Goal: Check status: Check status

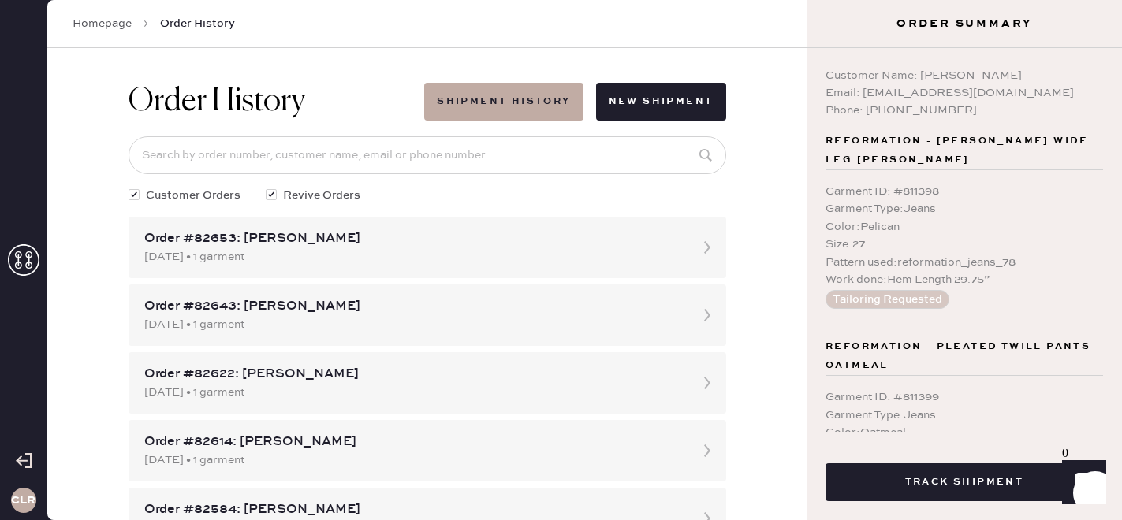
click at [28, 257] on use at bounding box center [24, 260] width 32 height 32
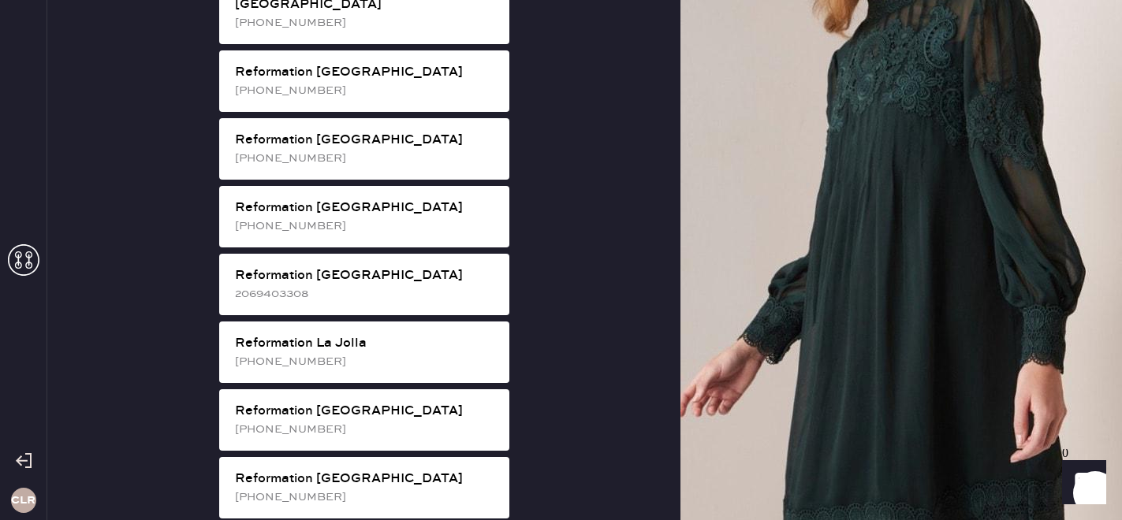
scroll to position [1313, 0]
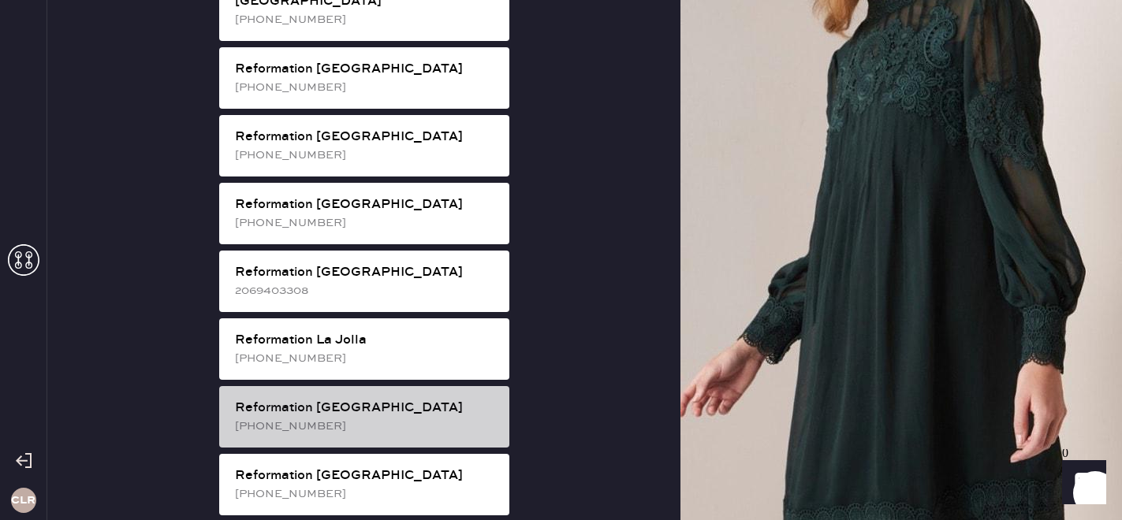
click at [449, 399] on div "Reformation [GEOGRAPHIC_DATA]" at bounding box center [366, 408] width 262 height 19
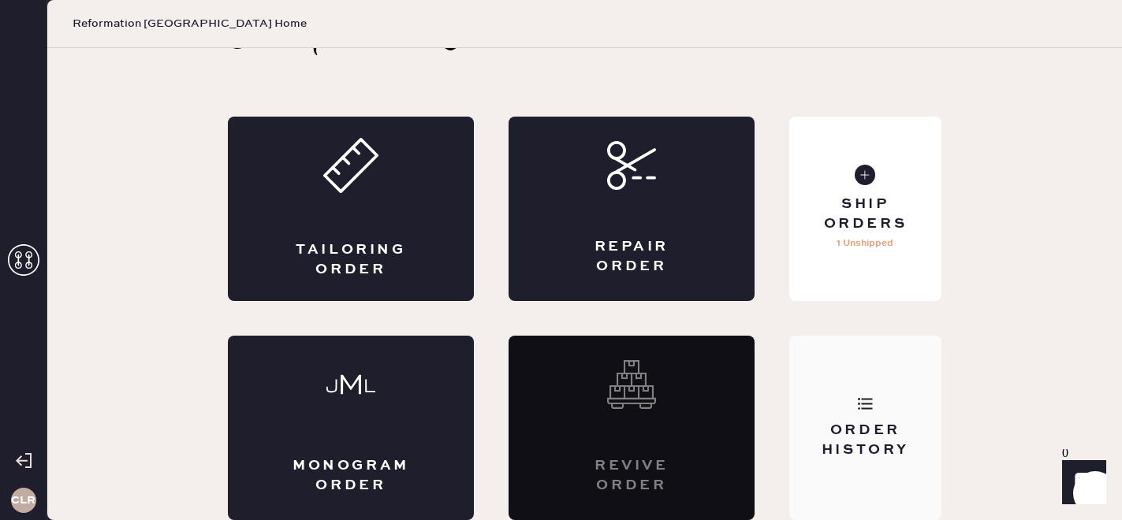
click at [832, 437] on div "Order History" at bounding box center [865, 440] width 127 height 39
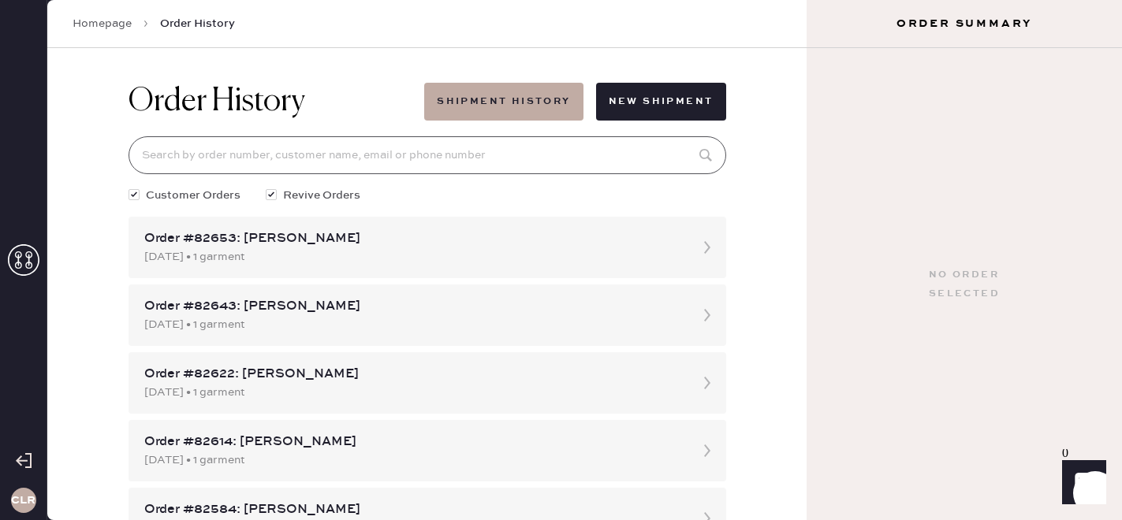
click at [232, 158] on input at bounding box center [427, 155] width 598 height 38
paste input "[EMAIL_ADDRESS][DOMAIN_NAME]"
type input "[EMAIL_ADDRESS][DOMAIN_NAME]"
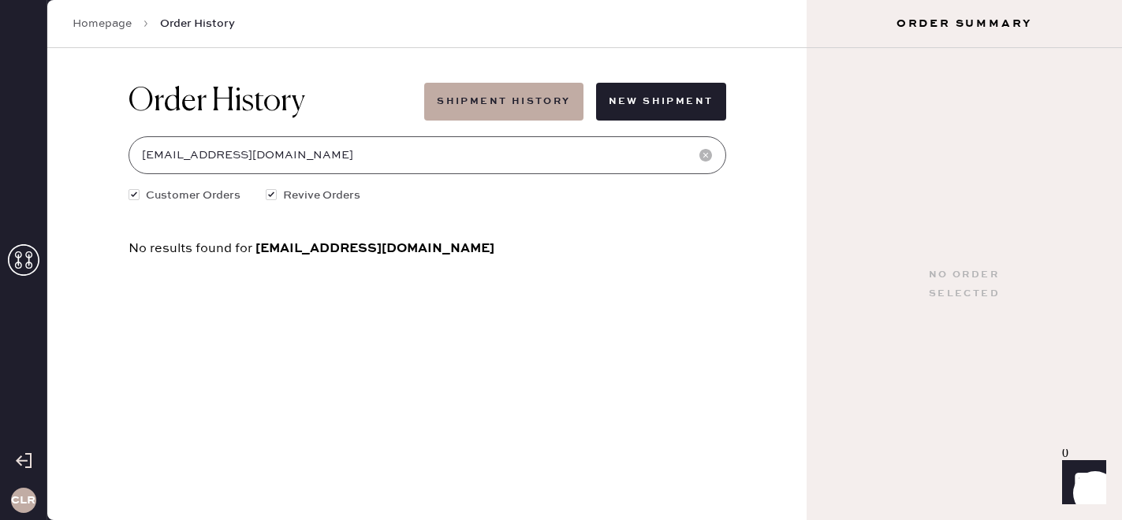
click at [239, 158] on input "[EMAIL_ADDRESS][DOMAIN_NAME]" at bounding box center [427, 155] width 598 height 38
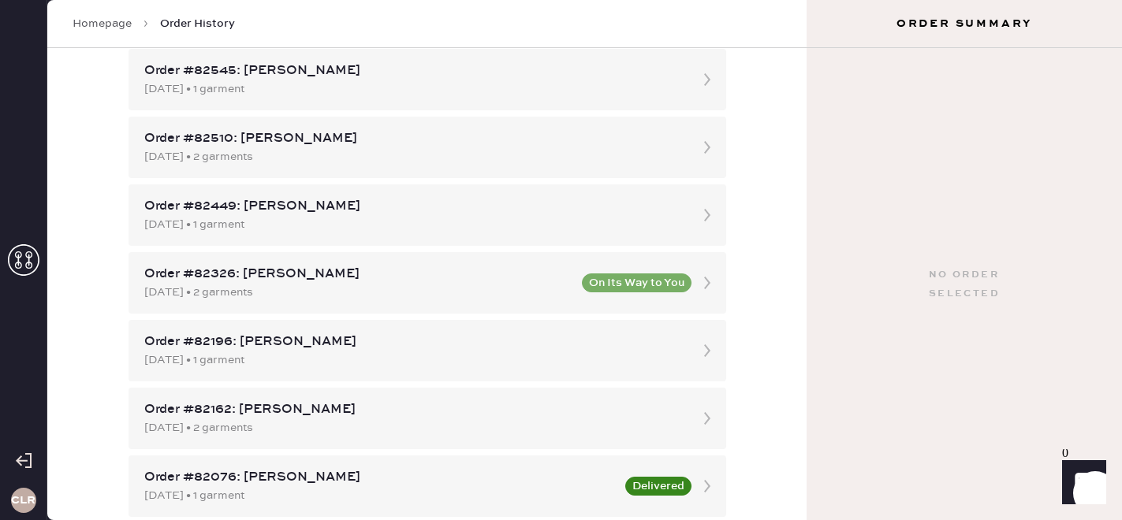
scroll to position [305, 0]
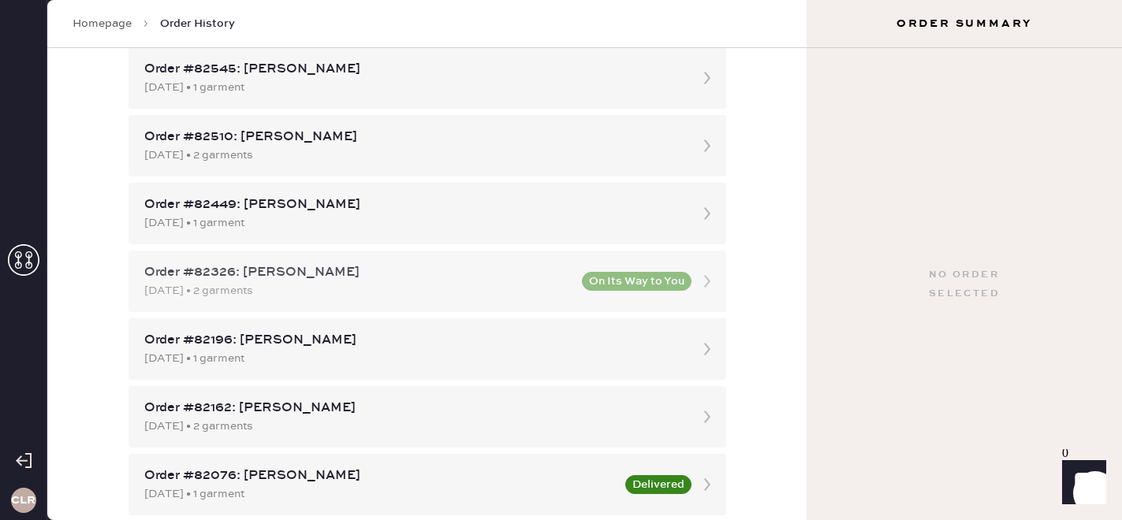
click at [304, 277] on div "Order #82326: [PERSON_NAME]" at bounding box center [358, 272] width 428 height 19
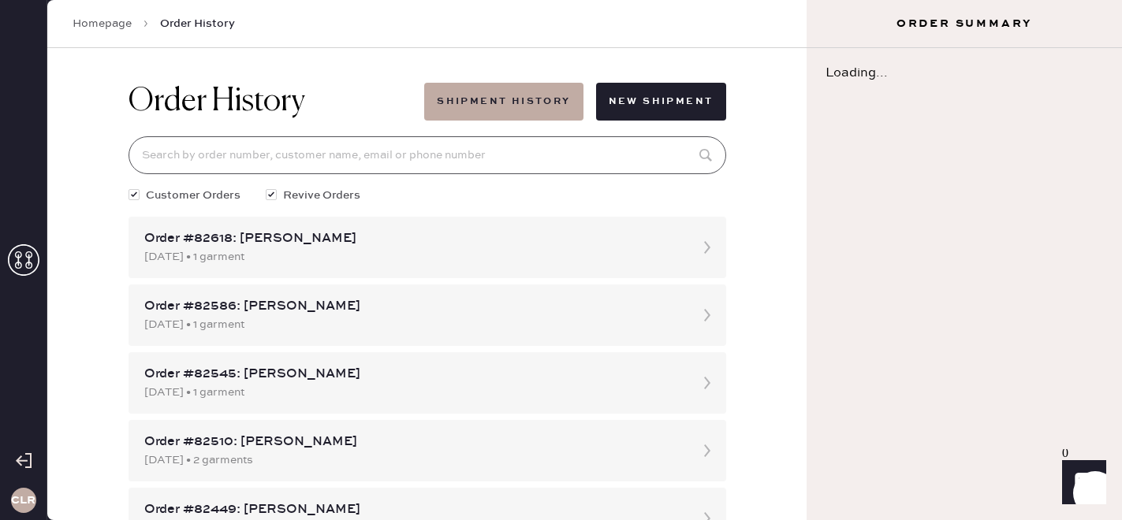
click at [274, 151] on input at bounding box center [427, 155] width 598 height 38
paste input "[EMAIL_ADDRESS][DOMAIN_NAME]"
type input "[EMAIL_ADDRESS][DOMAIN_NAME]"
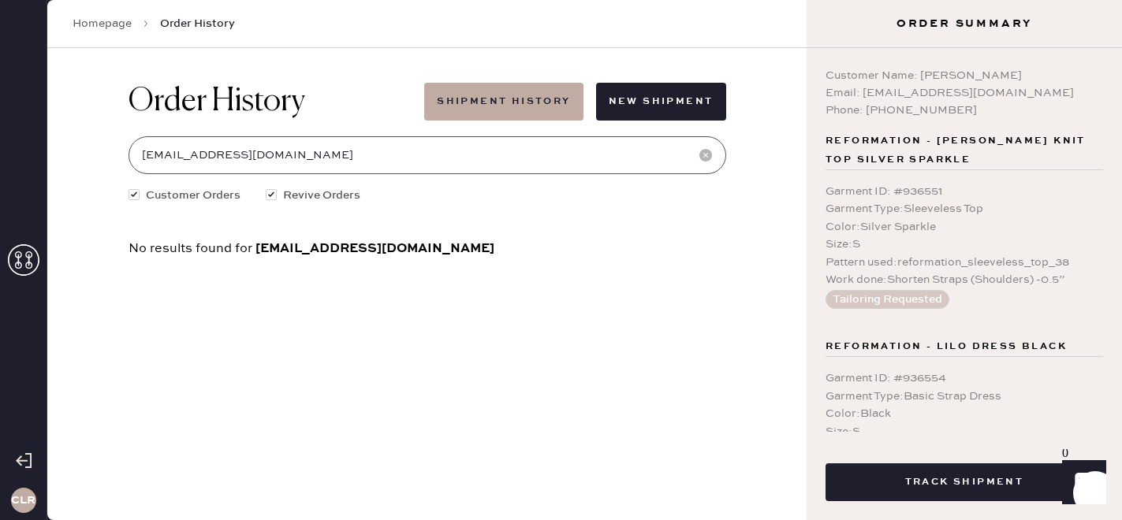
click at [274, 151] on input "[EMAIL_ADDRESS][DOMAIN_NAME]" at bounding box center [427, 155] width 598 height 38
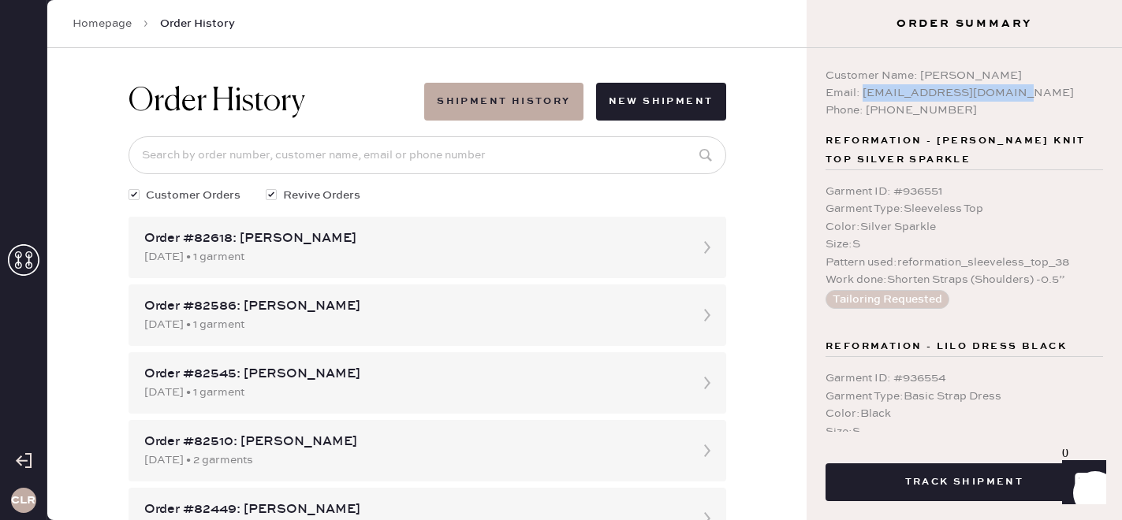
drag, startPoint x: 861, startPoint y: 90, endPoint x: 1049, endPoint y: 89, distance: 188.4
click at [1049, 89] on div "Email: [EMAIL_ADDRESS][DOMAIN_NAME]" at bounding box center [963, 92] width 277 height 17
copy div "[EMAIL_ADDRESS][DOMAIN_NAME]"
click at [188, 152] on input at bounding box center [427, 155] width 598 height 38
paste input "[EMAIL_ADDRESS][DOMAIN_NAME]"
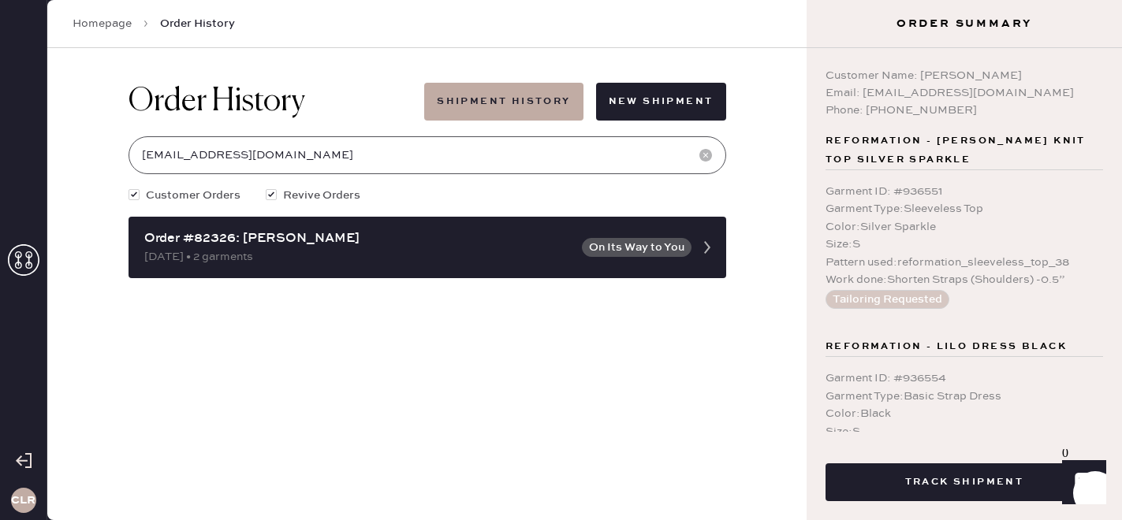
click at [195, 159] on input "[EMAIL_ADDRESS][DOMAIN_NAME]" at bounding box center [427, 155] width 598 height 38
type input "[EMAIL_ADDRESS][DOMAIN_NAME]"
drag, startPoint x: 859, startPoint y: 90, endPoint x: 1109, endPoint y: 87, distance: 249.9
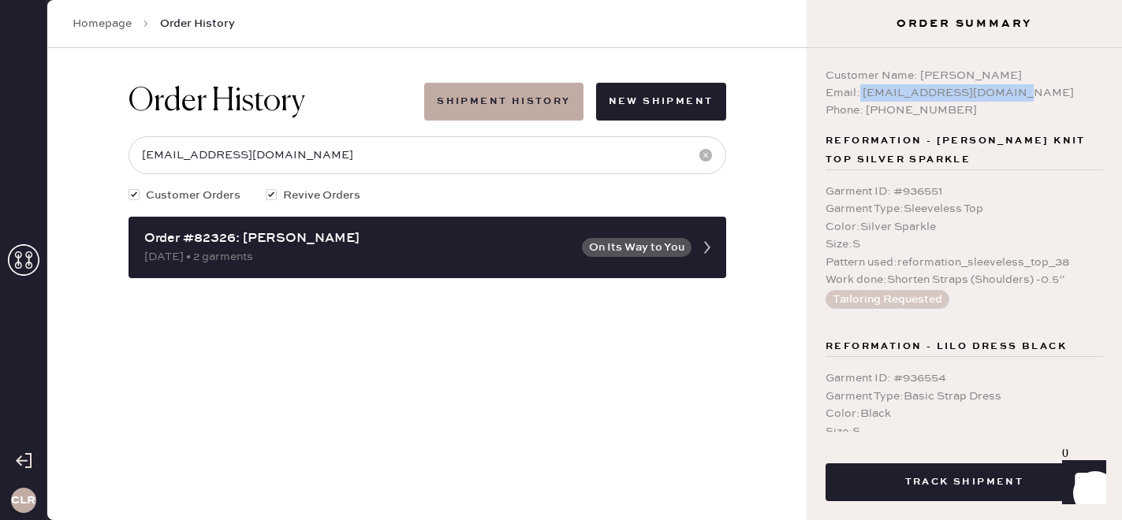
click at [1109, 87] on div "Customer Name: [PERSON_NAME] Email: [EMAIL_ADDRESS][DOMAIN_NAME] Phone: [PHONE_…" at bounding box center [963, 240] width 315 height 384
copy div "[EMAIL_ADDRESS][DOMAIN_NAME]"
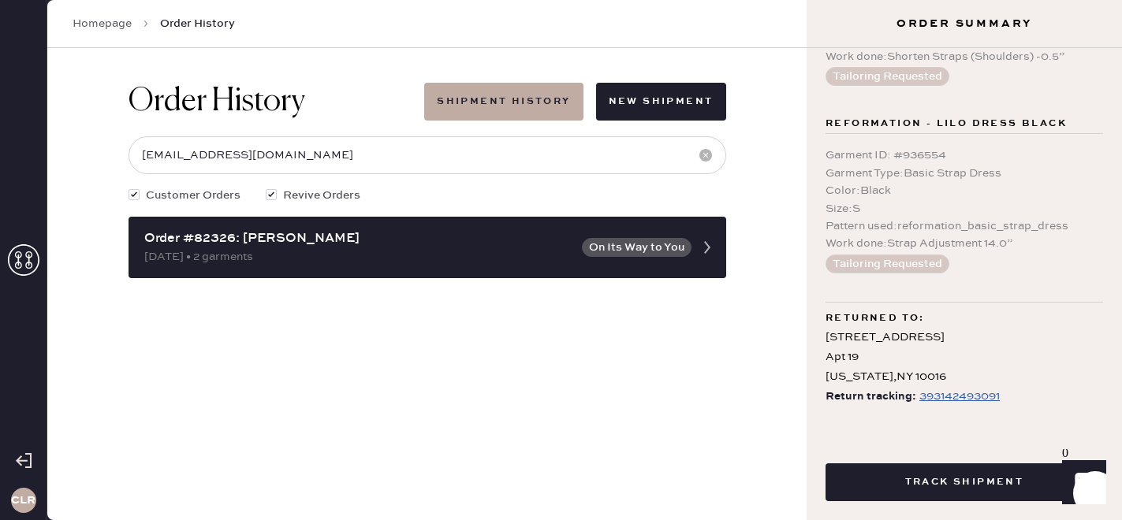
click at [945, 398] on div "393142493091" at bounding box center [959, 396] width 80 height 19
click at [965, 396] on div "393142493091" at bounding box center [959, 396] width 80 height 19
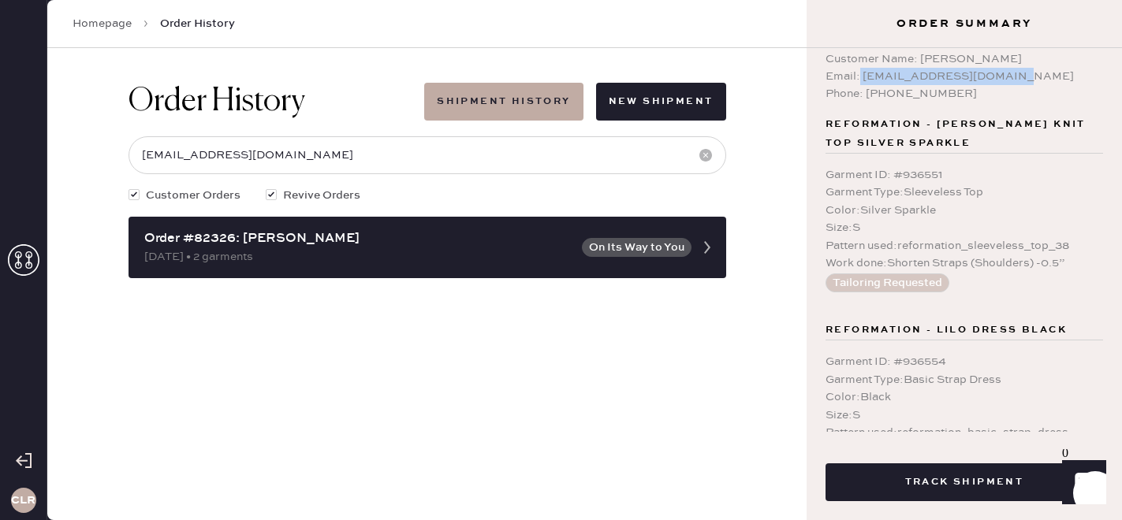
scroll to position [0, 0]
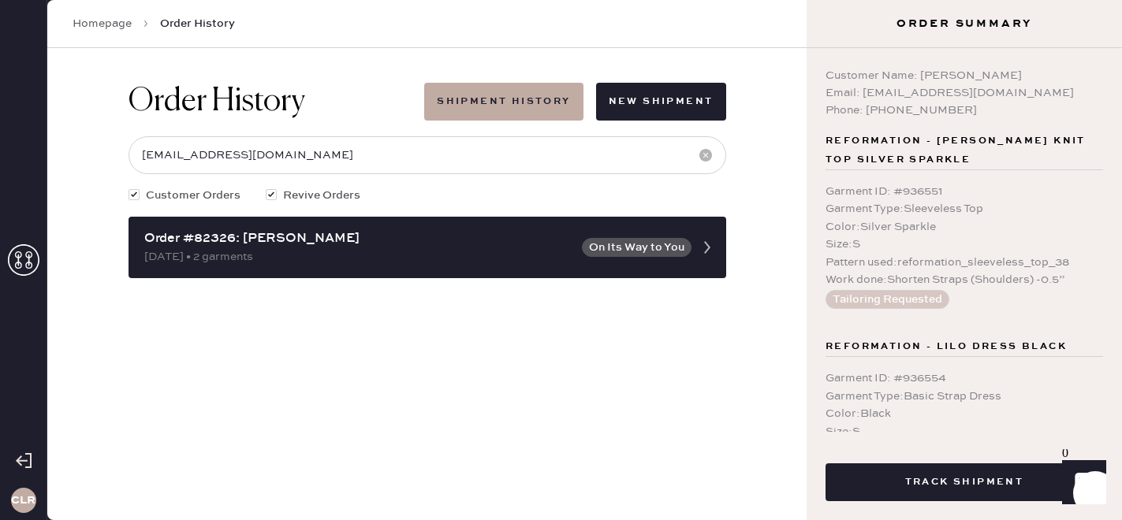
click at [23, 259] on icon at bounding box center [24, 260] width 32 height 32
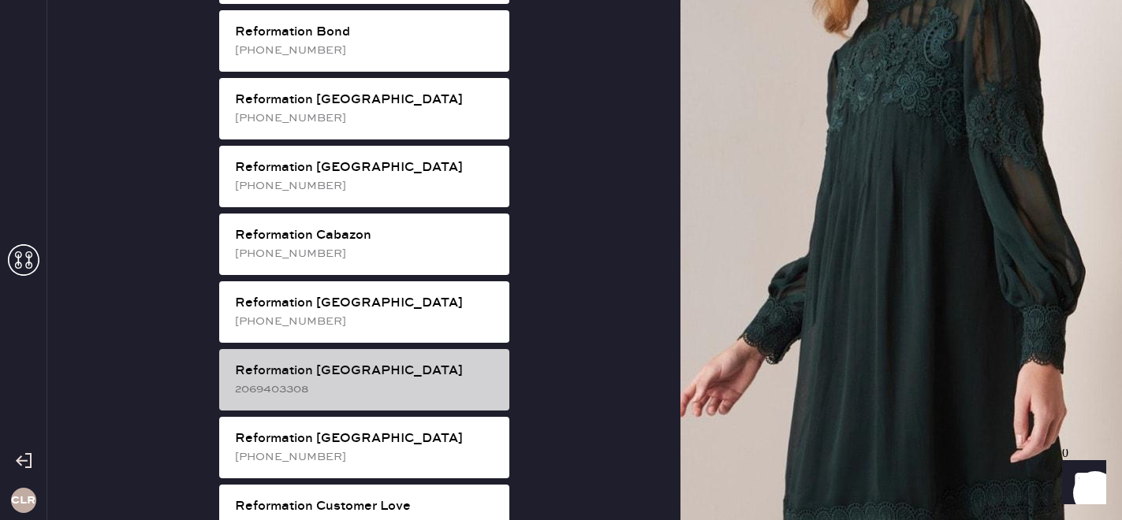
scroll to position [723, 0]
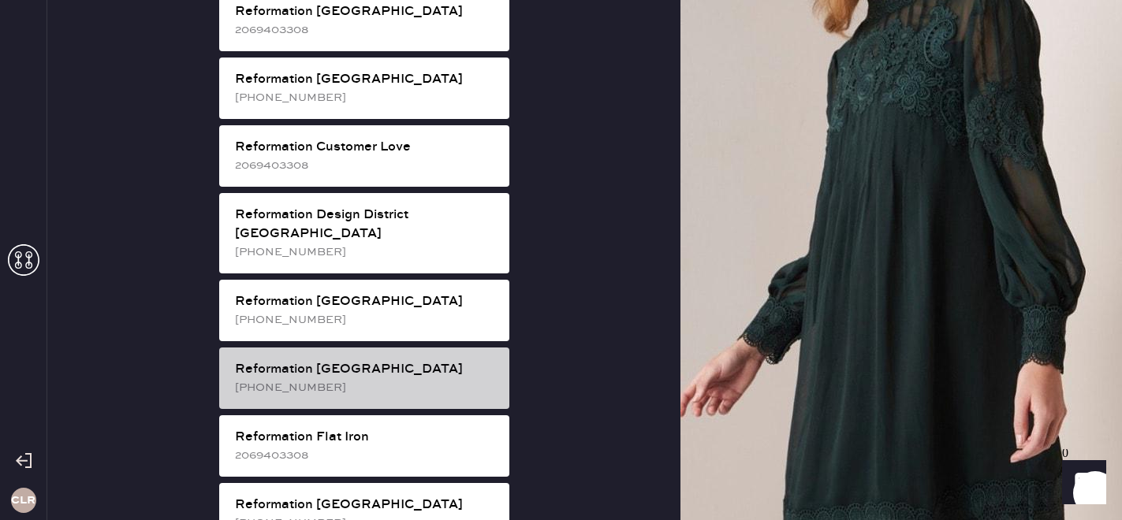
click at [348, 360] on div "Reformation [GEOGRAPHIC_DATA]" at bounding box center [366, 369] width 262 height 19
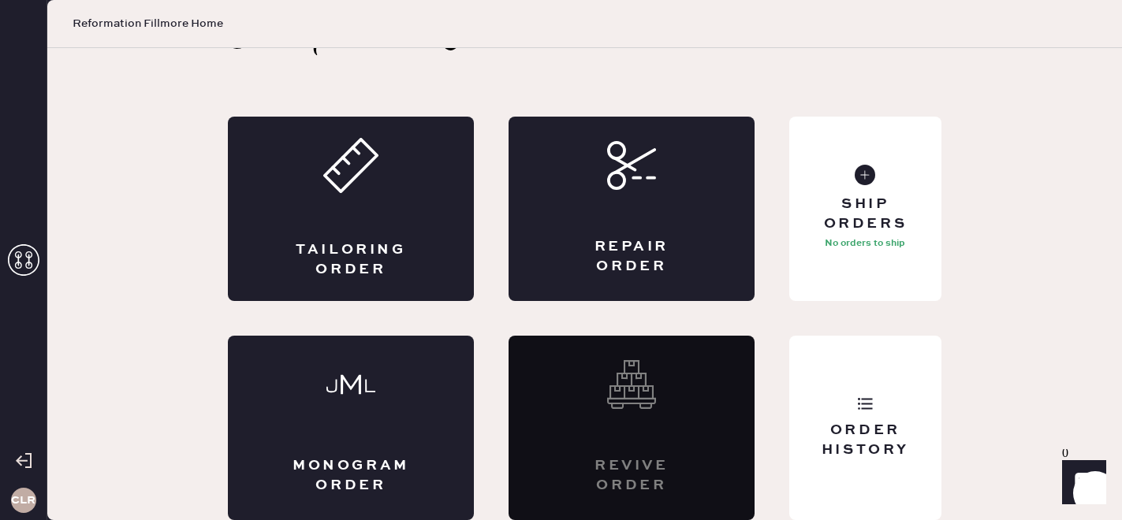
scroll to position [51, 0]
click at [866, 375] on div "Order History" at bounding box center [865, 428] width 152 height 184
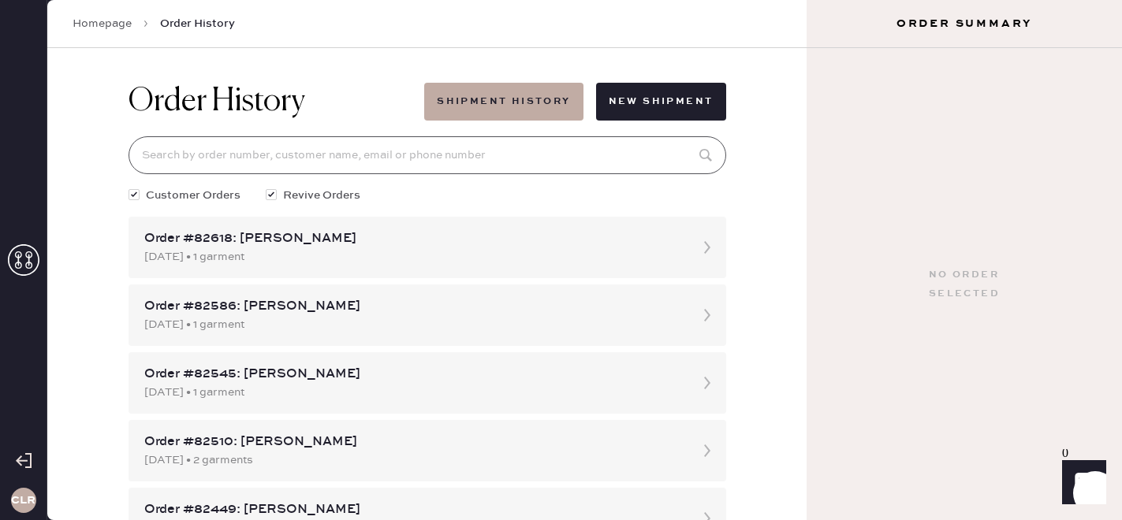
click at [336, 162] on input at bounding box center [427, 155] width 598 height 38
paste input "[DOMAIN_NAME][EMAIL_ADDRESS][DOMAIN_NAME]"
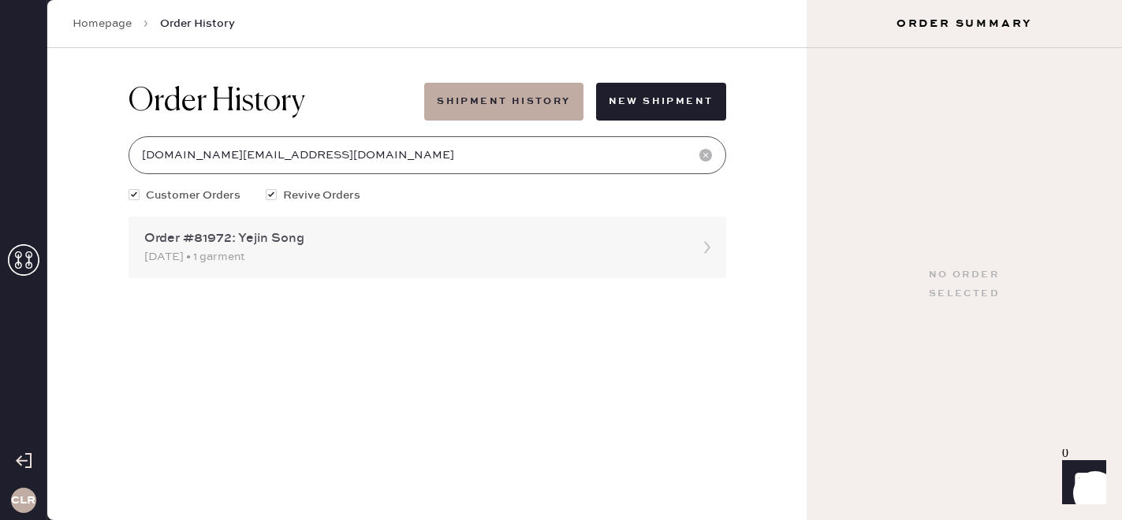
type input "[DOMAIN_NAME][EMAIL_ADDRESS][DOMAIN_NAME]"
click at [323, 262] on div "[DATE] • 1 garment" at bounding box center [413, 256] width 538 height 17
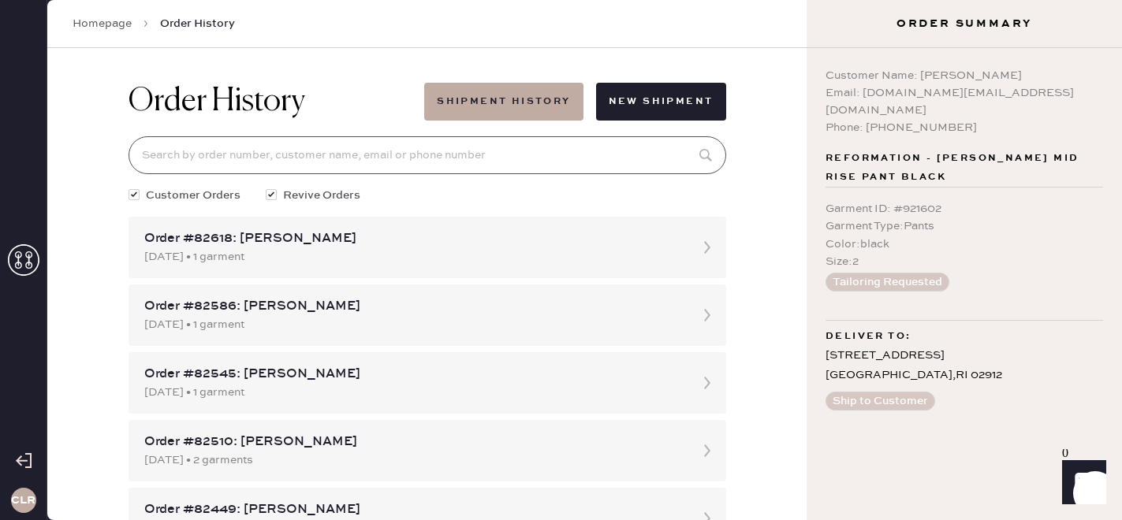
click at [359, 168] on input at bounding box center [427, 155] width 598 height 38
paste input "[DOMAIN_NAME][EMAIL_ADDRESS][DOMAIN_NAME]"
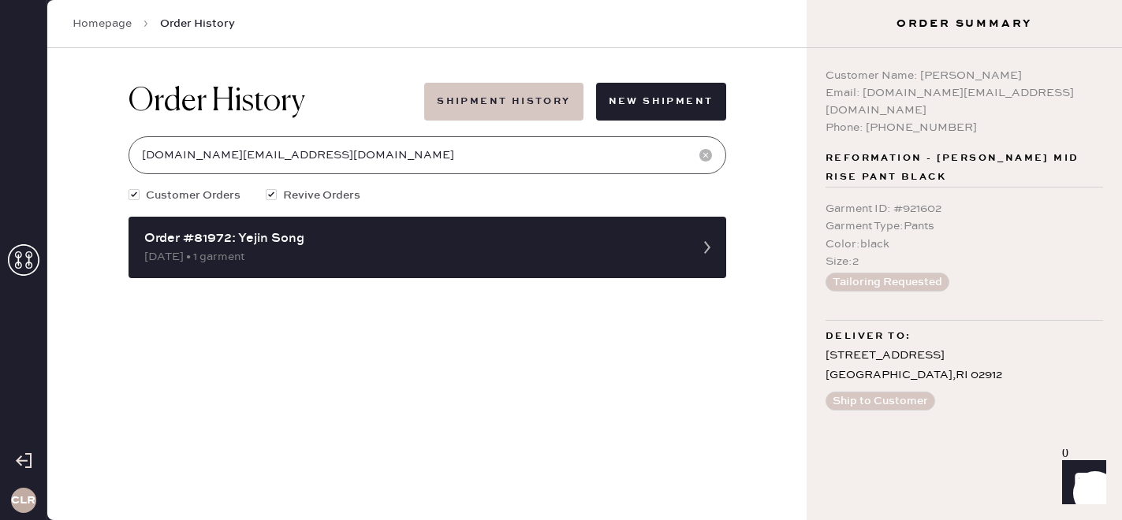
type input "[DOMAIN_NAME][EMAIL_ADDRESS][DOMAIN_NAME]"
click at [529, 87] on button "Shipment History" at bounding box center [503, 102] width 158 height 38
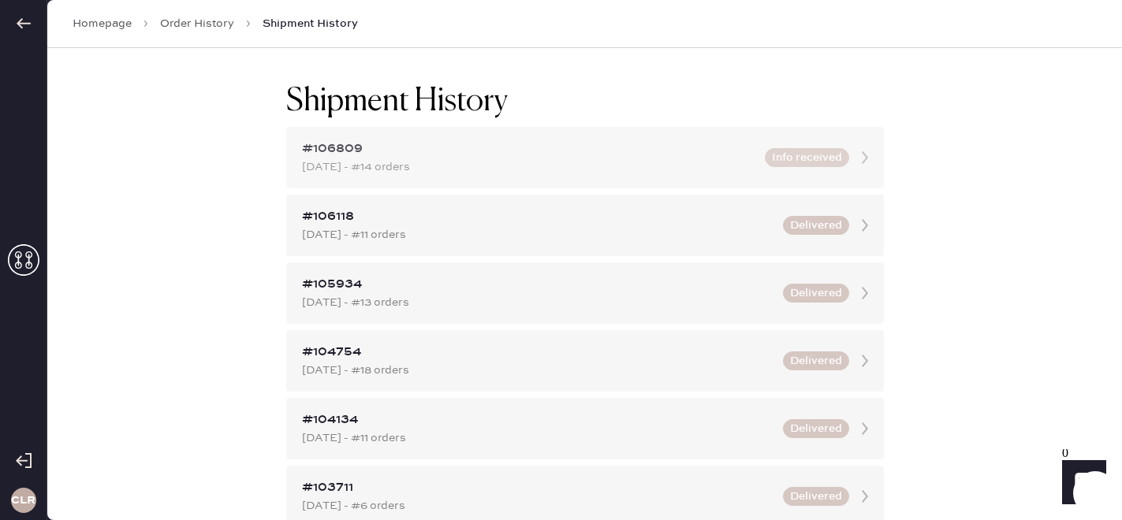
click at [473, 158] on div "[DATE] - #14 orders" at bounding box center [528, 166] width 453 height 17
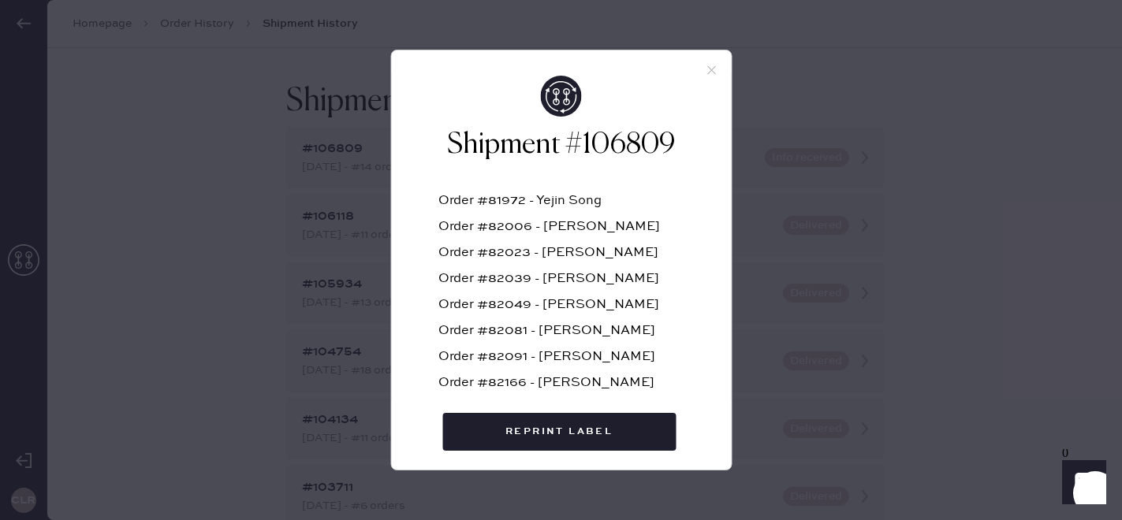
click at [585, 144] on h2 "Shipment #106809" at bounding box center [560, 145] width 245 height 38
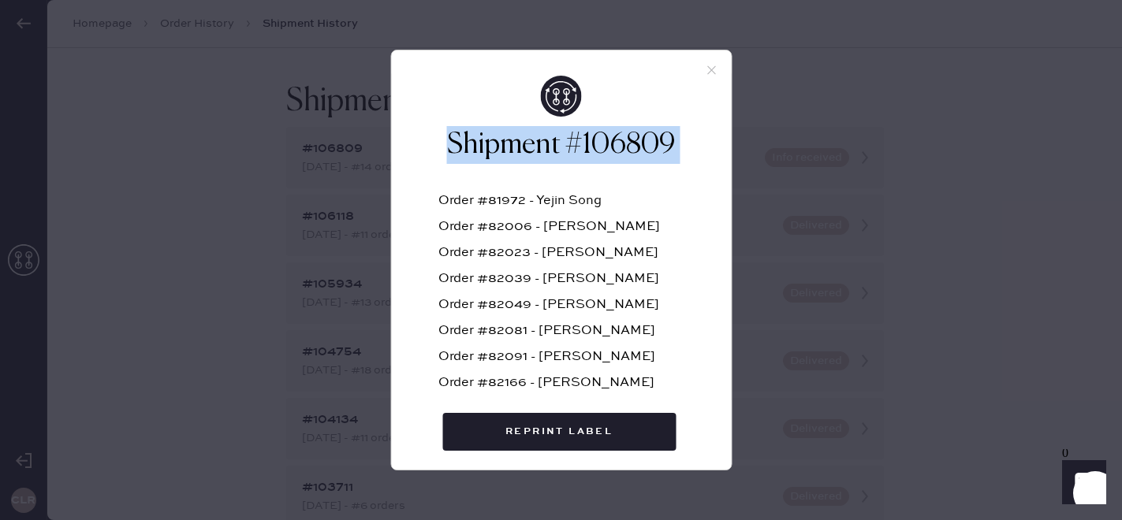
click at [585, 144] on h2 "Shipment #106809" at bounding box center [560, 145] width 245 height 38
copy h2 "Shipment #106809"
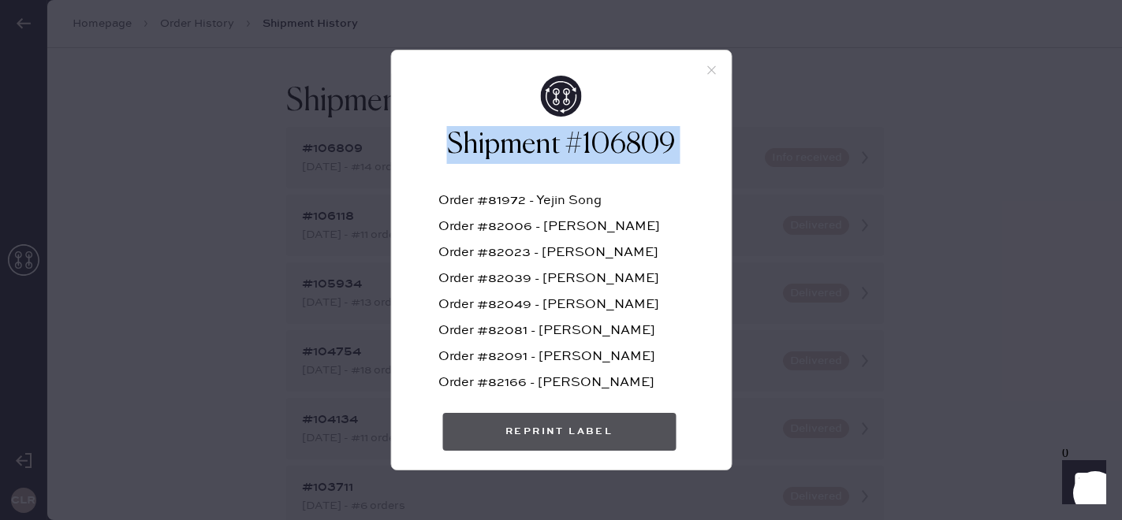
click at [562, 416] on button "Reprint Label" at bounding box center [558, 432] width 233 height 38
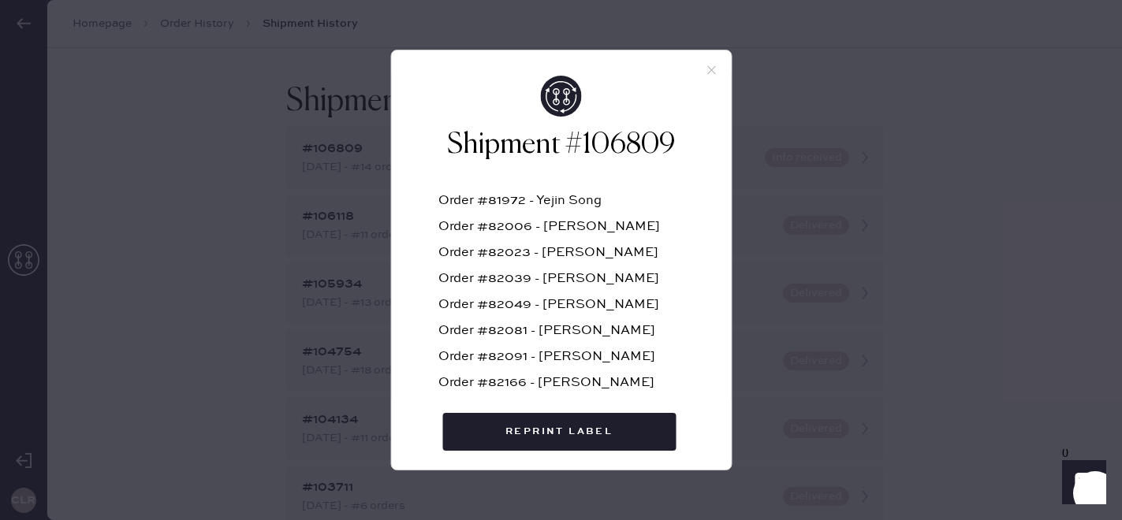
click at [712, 73] on icon at bounding box center [711, 70] width 14 height 14
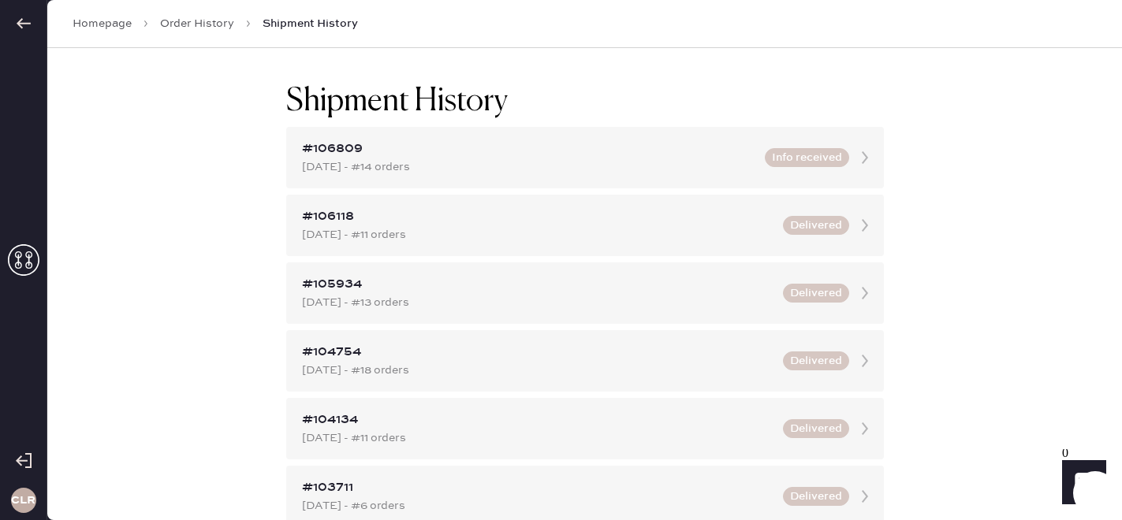
click at [173, 23] on link "Order History" at bounding box center [197, 24] width 74 height 16
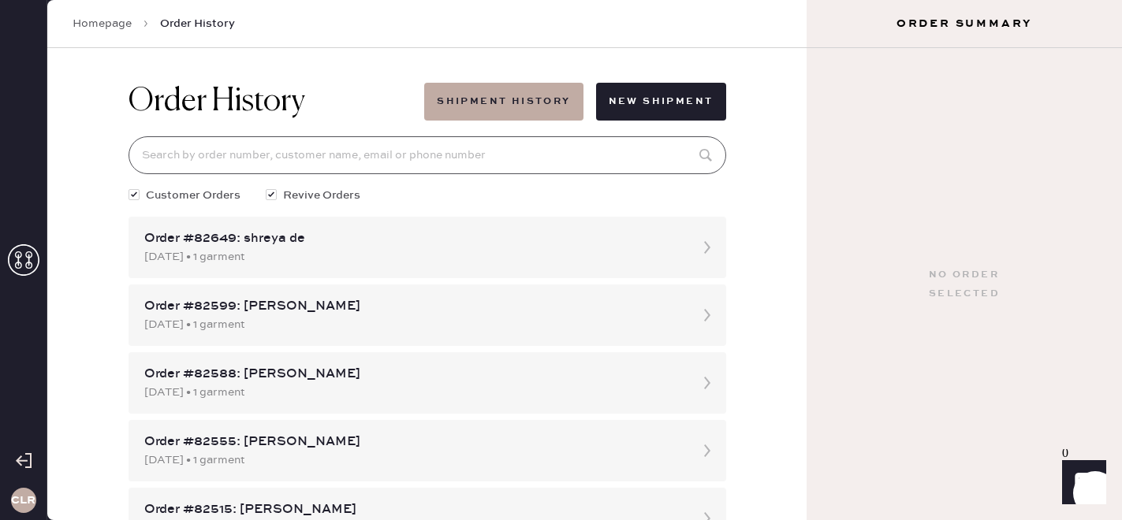
click at [246, 158] on input at bounding box center [427, 155] width 598 height 38
paste input "81972"
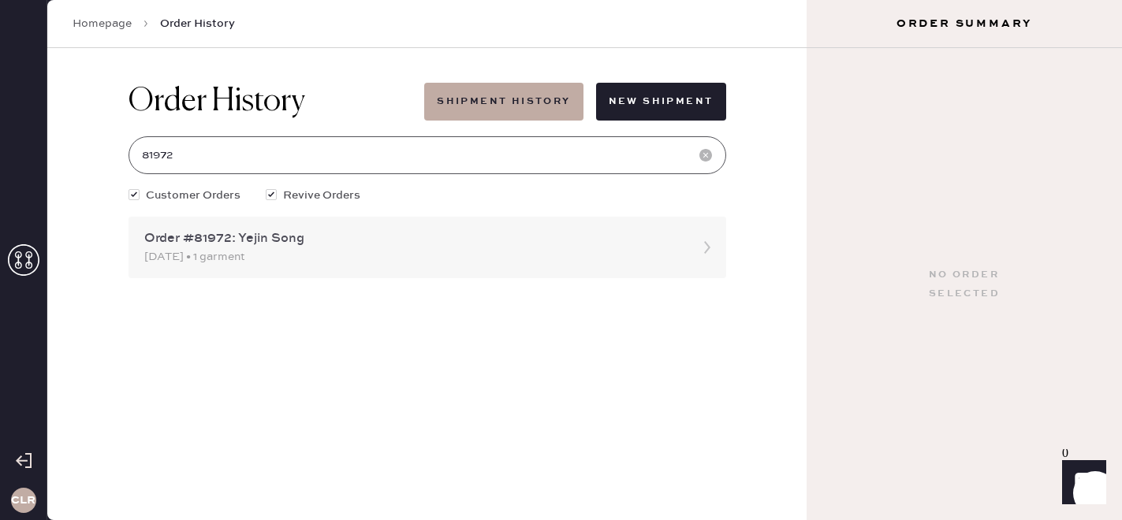
type input "81972"
click at [277, 254] on div "[DATE] • 1 garment" at bounding box center [413, 256] width 538 height 17
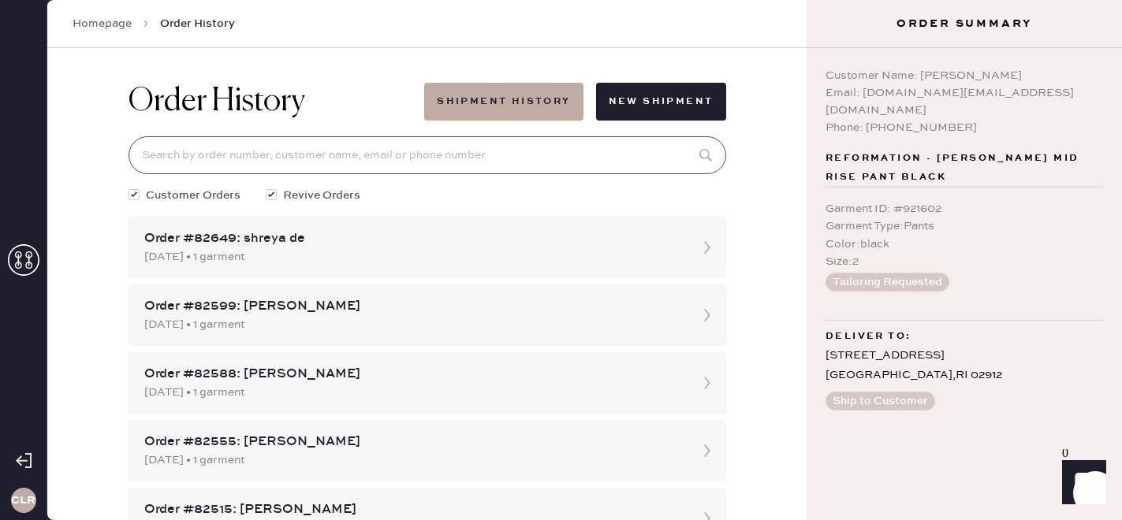
click at [237, 156] on input at bounding box center [427, 155] width 598 height 38
paste input "81972"
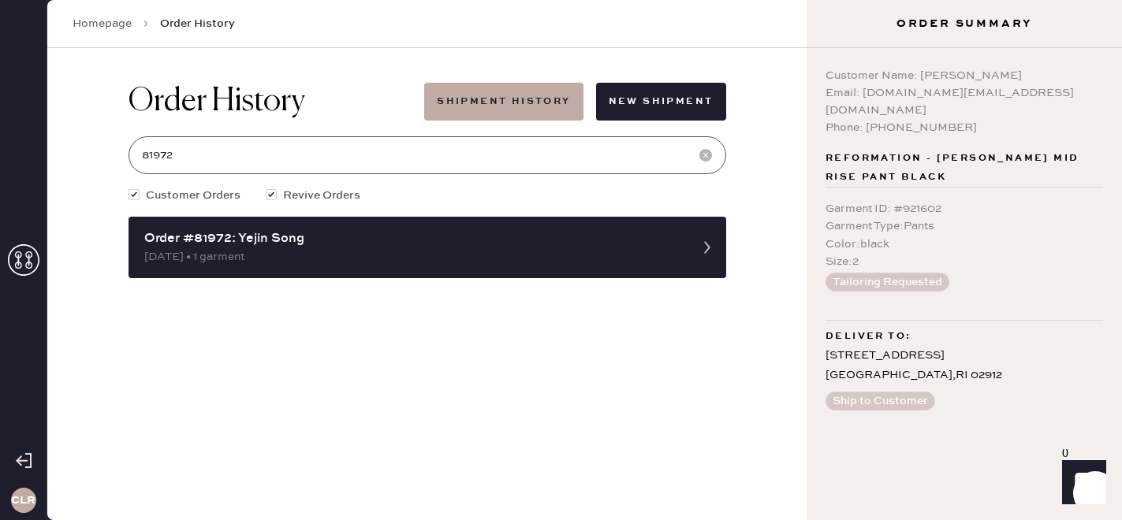
type input "81972"
copy div "[DOMAIN_NAME][EMAIL_ADDRESS][DOMAIN_NAME]"
drag, startPoint x: 860, startPoint y: 93, endPoint x: 1017, endPoint y: 93, distance: 156.9
click at [1017, 93] on div "Email: [DOMAIN_NAME][EMAIL_ADDRESS][DOMAIN_NAME]" at bounding box center [963, 101] width 277 height 35
